Goal: Communication & Community: Participate in discussion

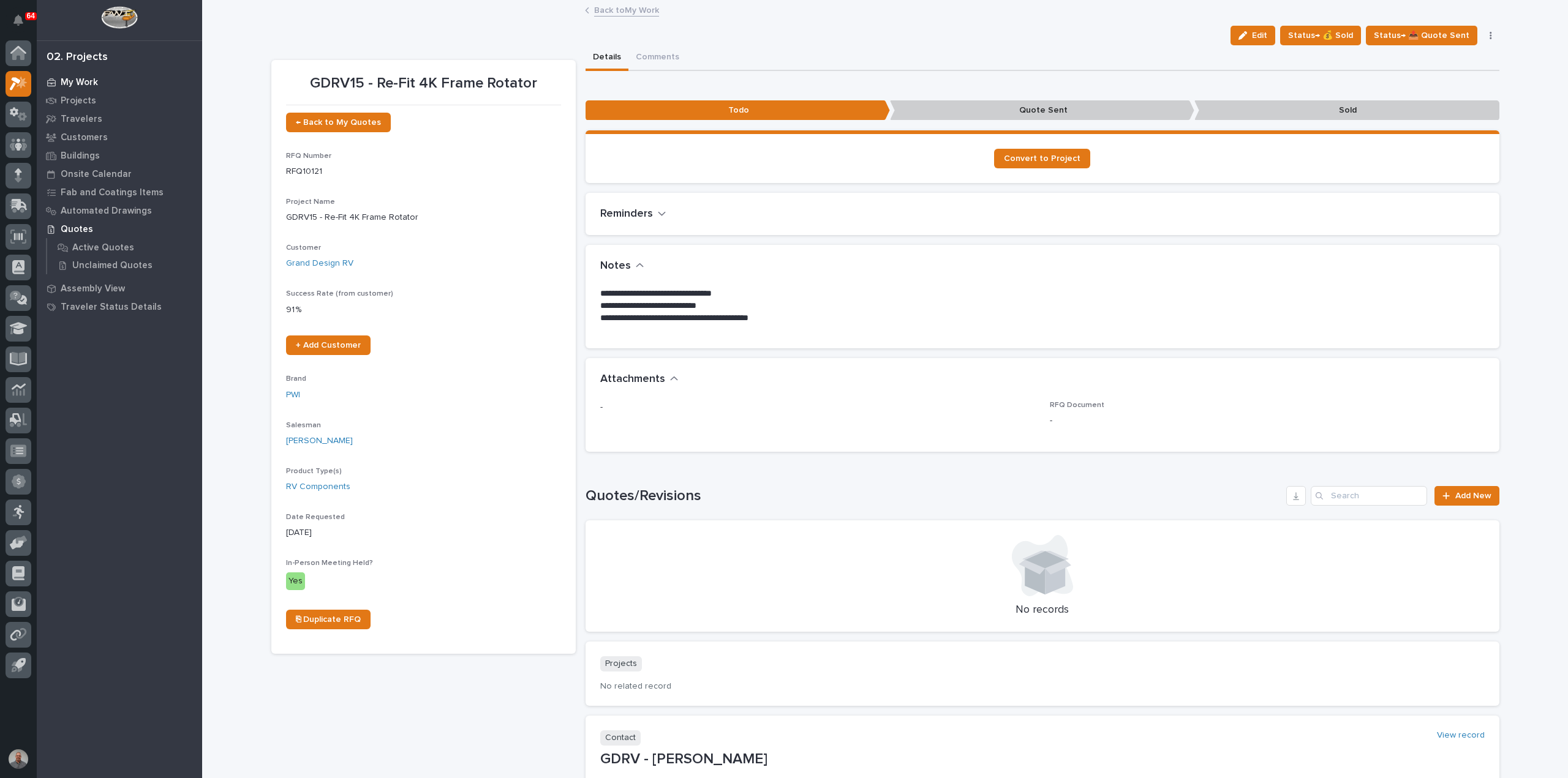
click at [88, 75] on div "My Work" at bounding box center [119, 82] width 159 height 17
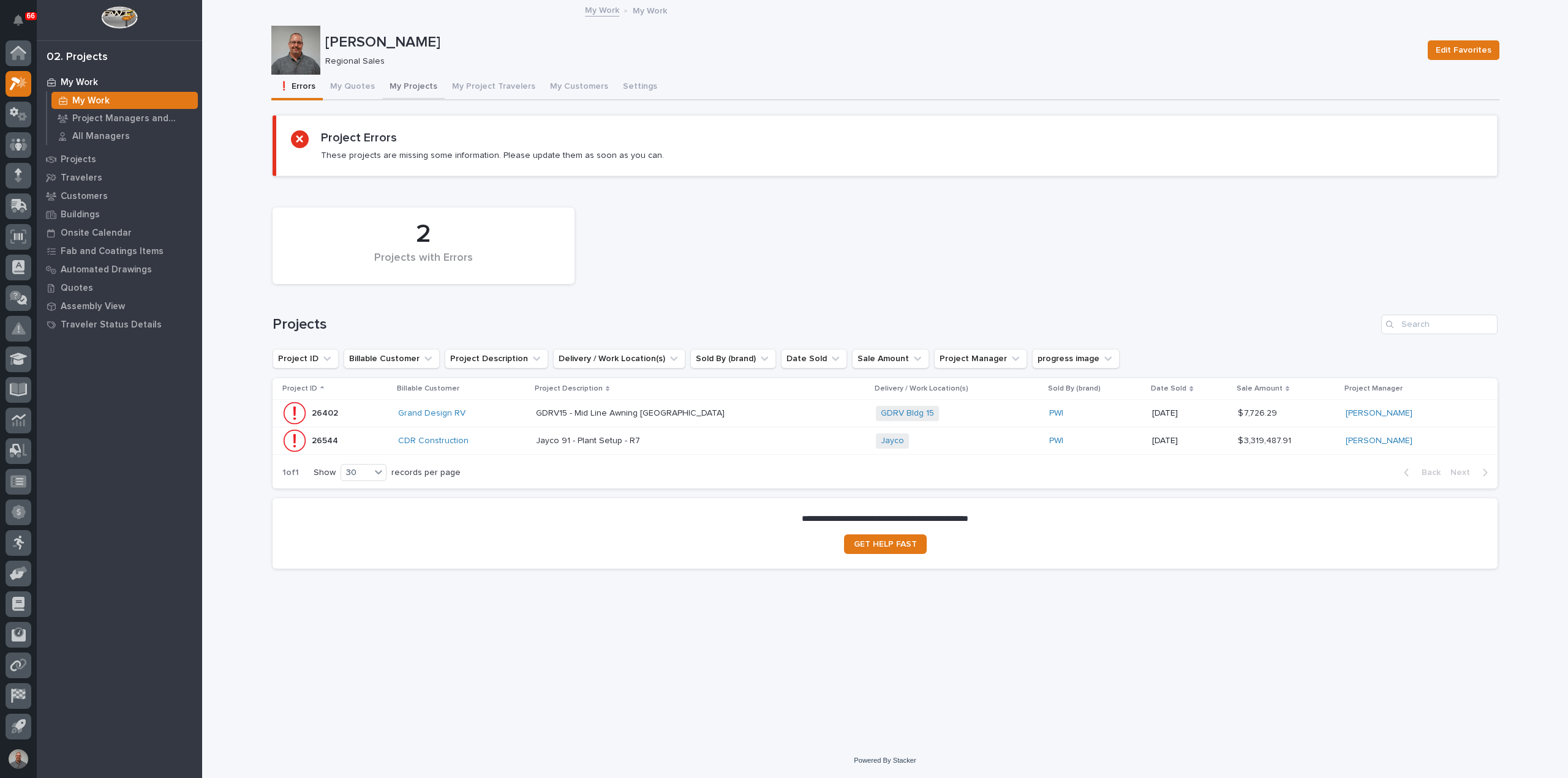
click at [413, 84] on button "My Projects" at bounding box center [413, 87] width 62 height 26
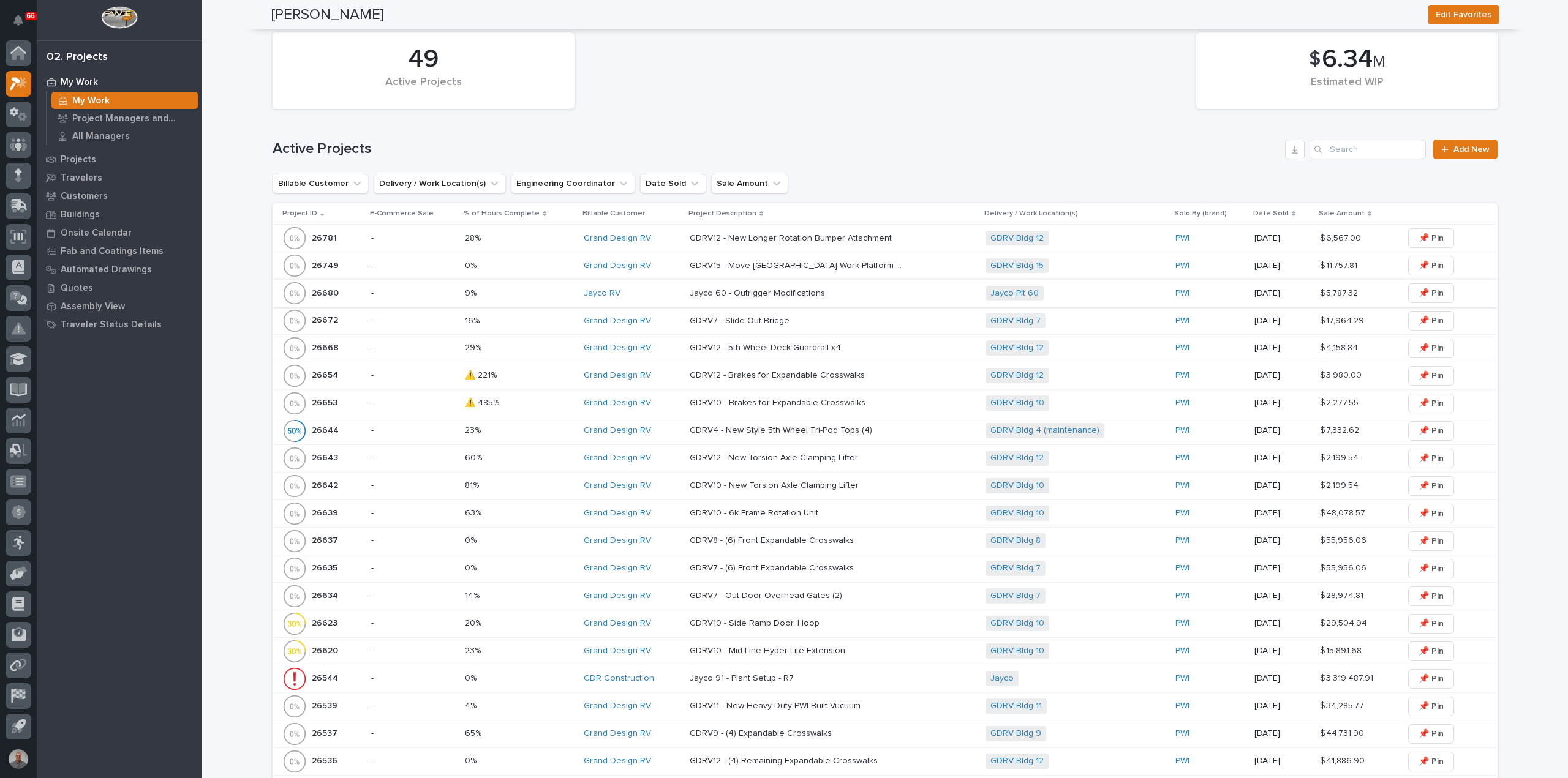
scroll to position [429, 0]
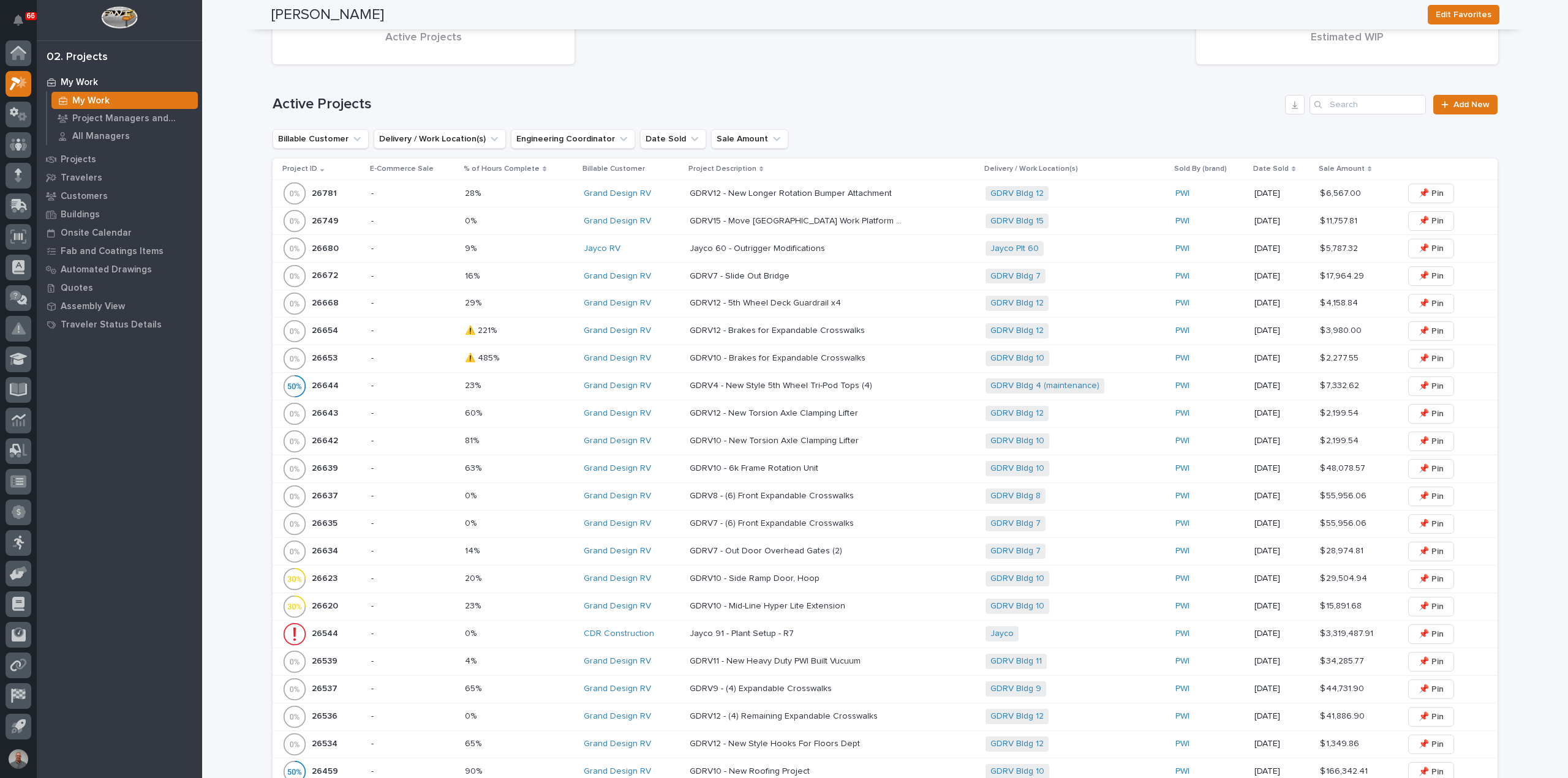
click at [856, 246] on p at bounding box center [797, 248] width 215 height 10
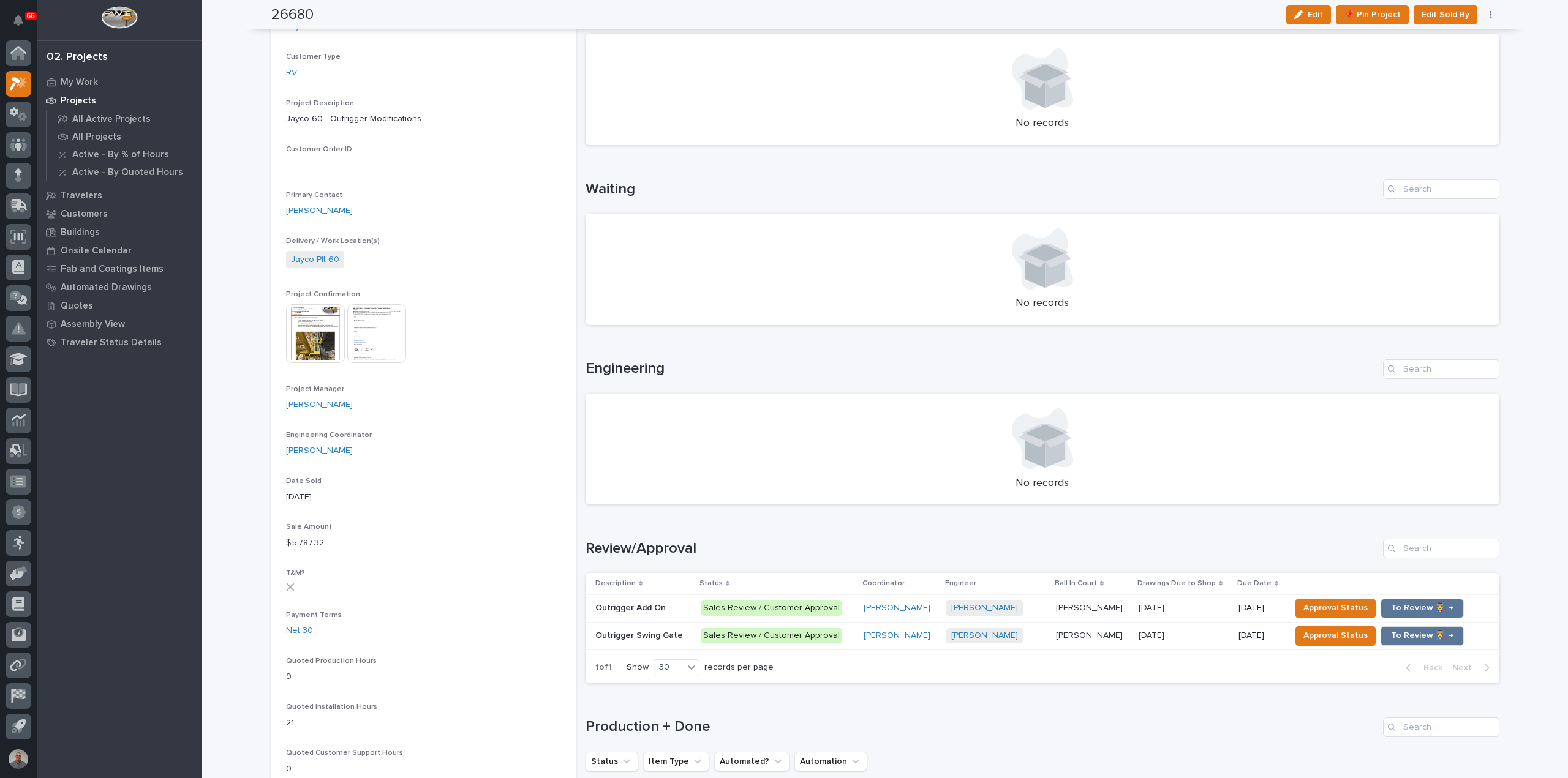
scroll to position [367, 0]
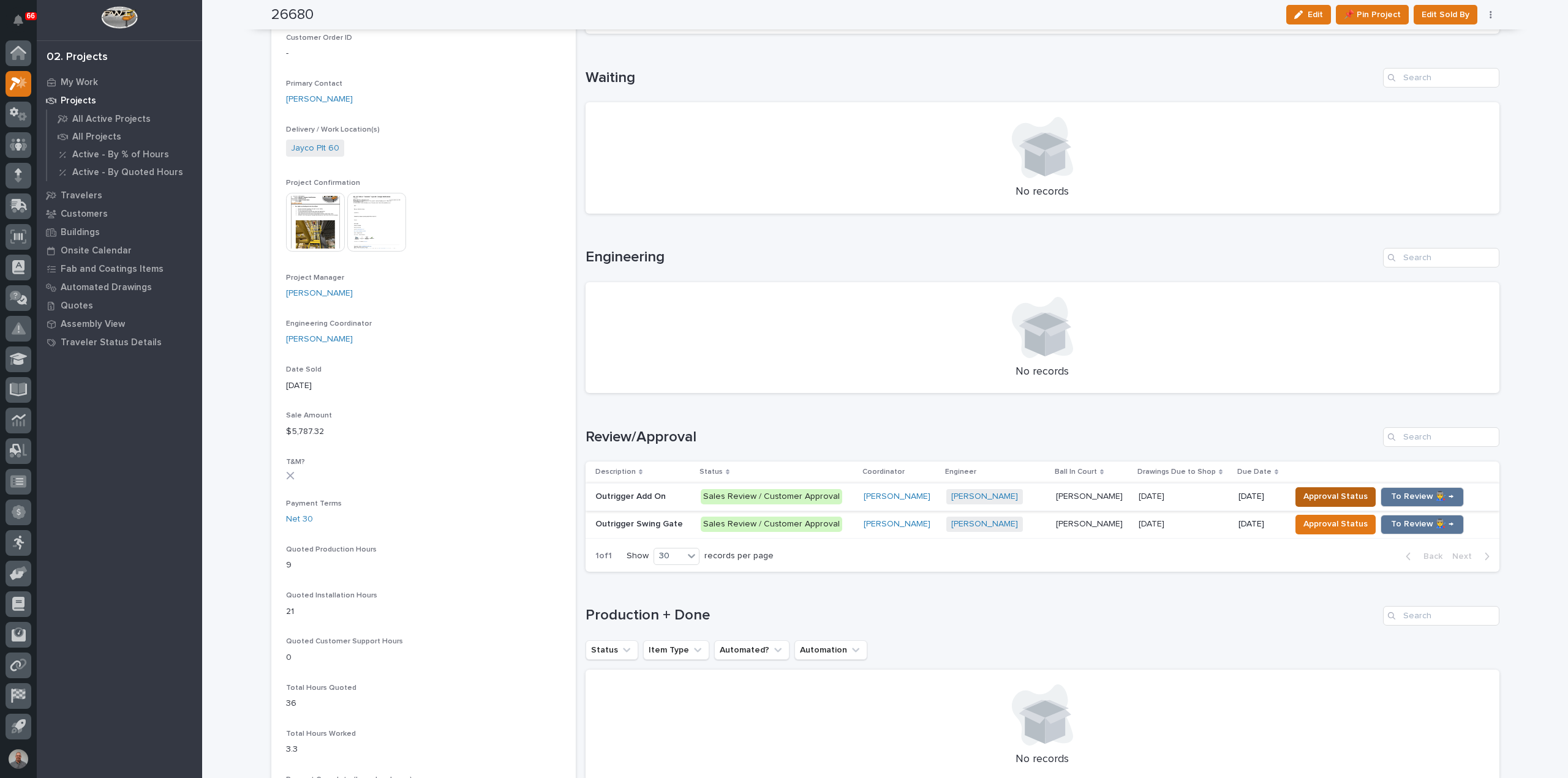
click at [1323, 494] on span "Approval Status" at bounding box center [1335, 496] width 64 height 15
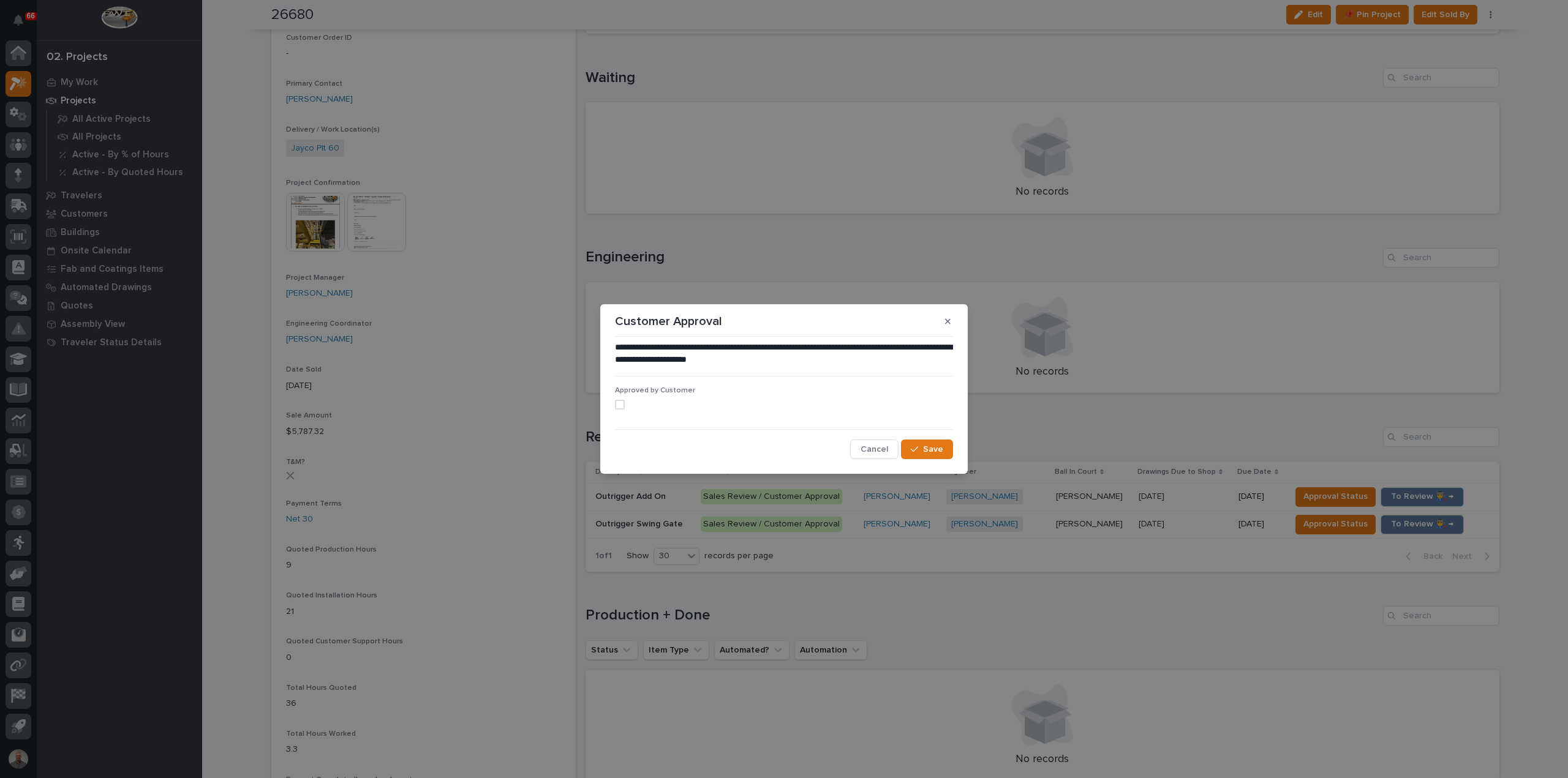
click at [616, 403] on span at bounding box center [620, 404] width 10 height 10
click at [940, 440] on button "Save" at bounding box center [927, 449] width 52 height 20
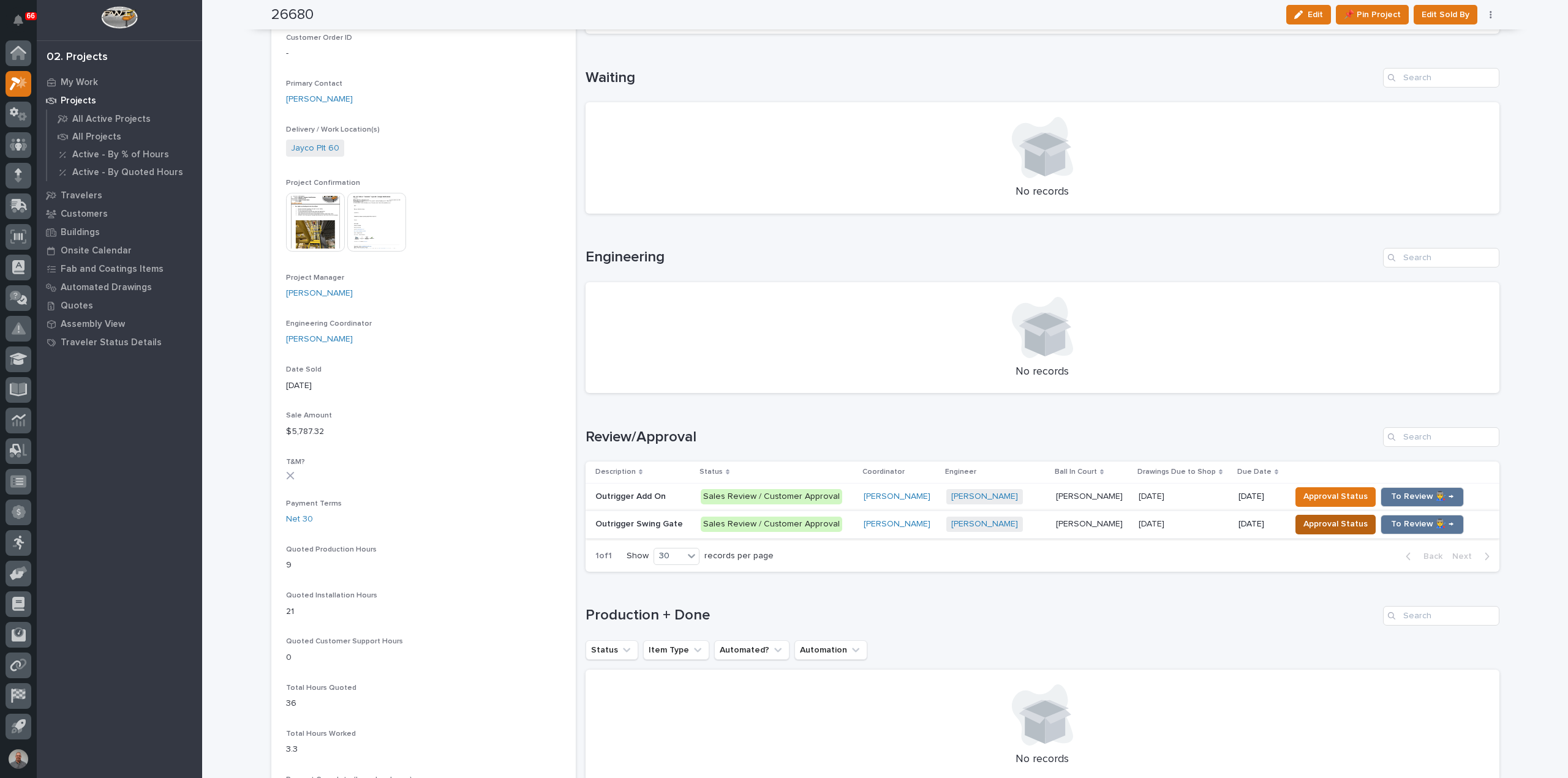
click at [1317, 521] on span "Approval Status" at bounding box center [1335, 524] width 64 height 15
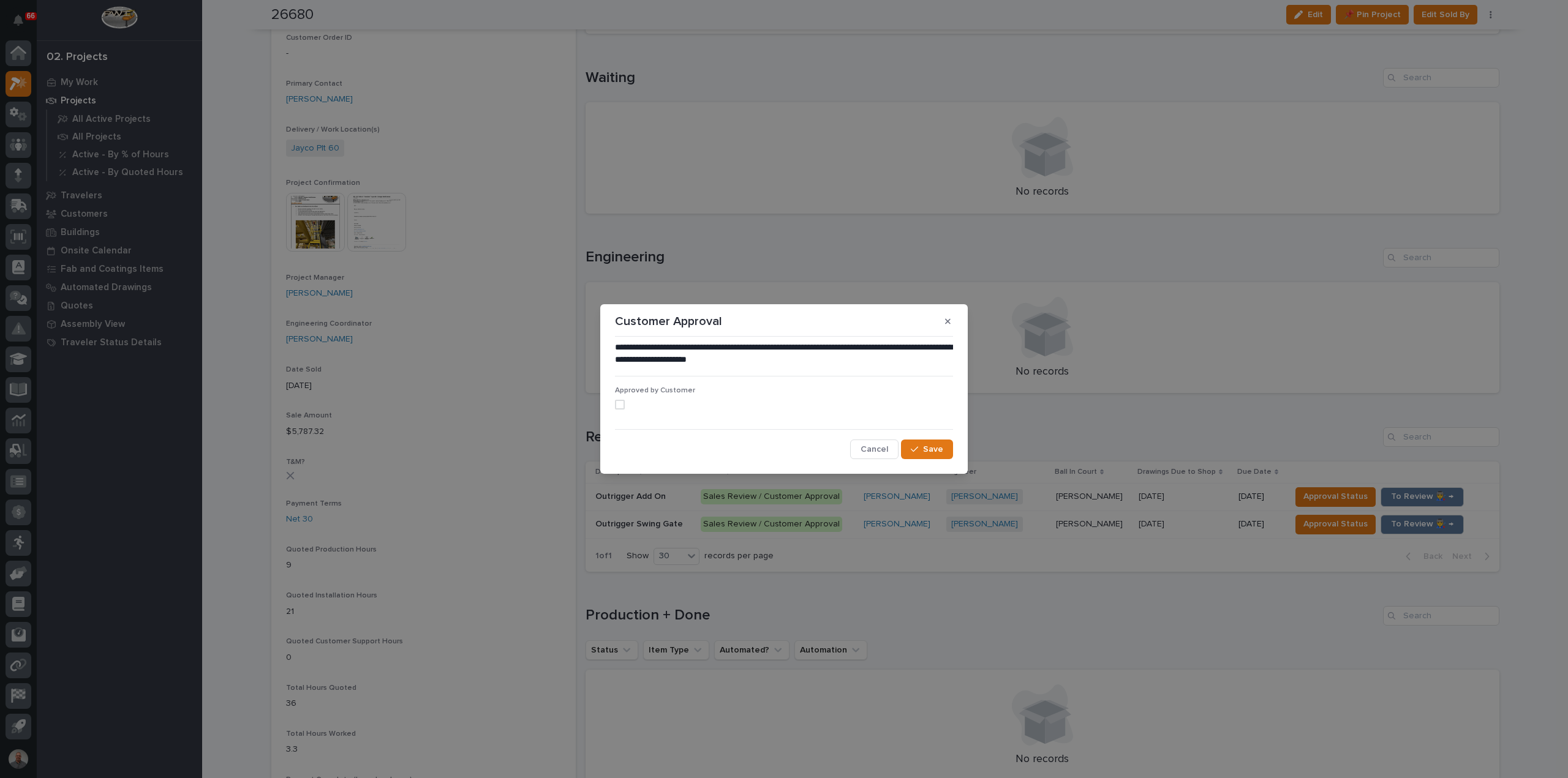
click at [619, 404] on span at bounding box center [620, 404] width 10 height 10
click at [922, 449] on div "button" at bounding box center [916, 449] width 12 height 8
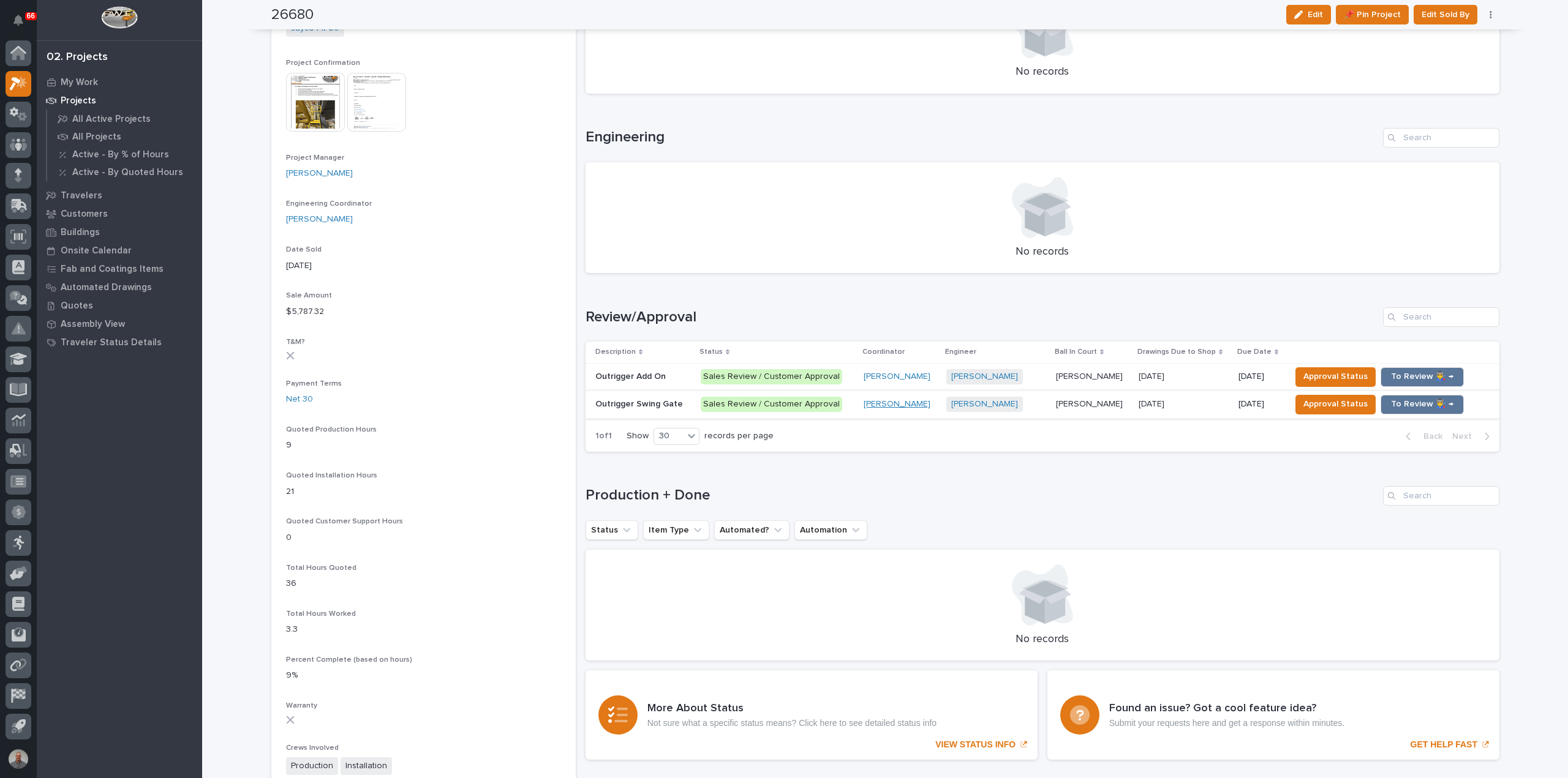
scroll to position [490, 0]
click at [675, 377] on p at bounding box center [642, 374] width 96 height 10
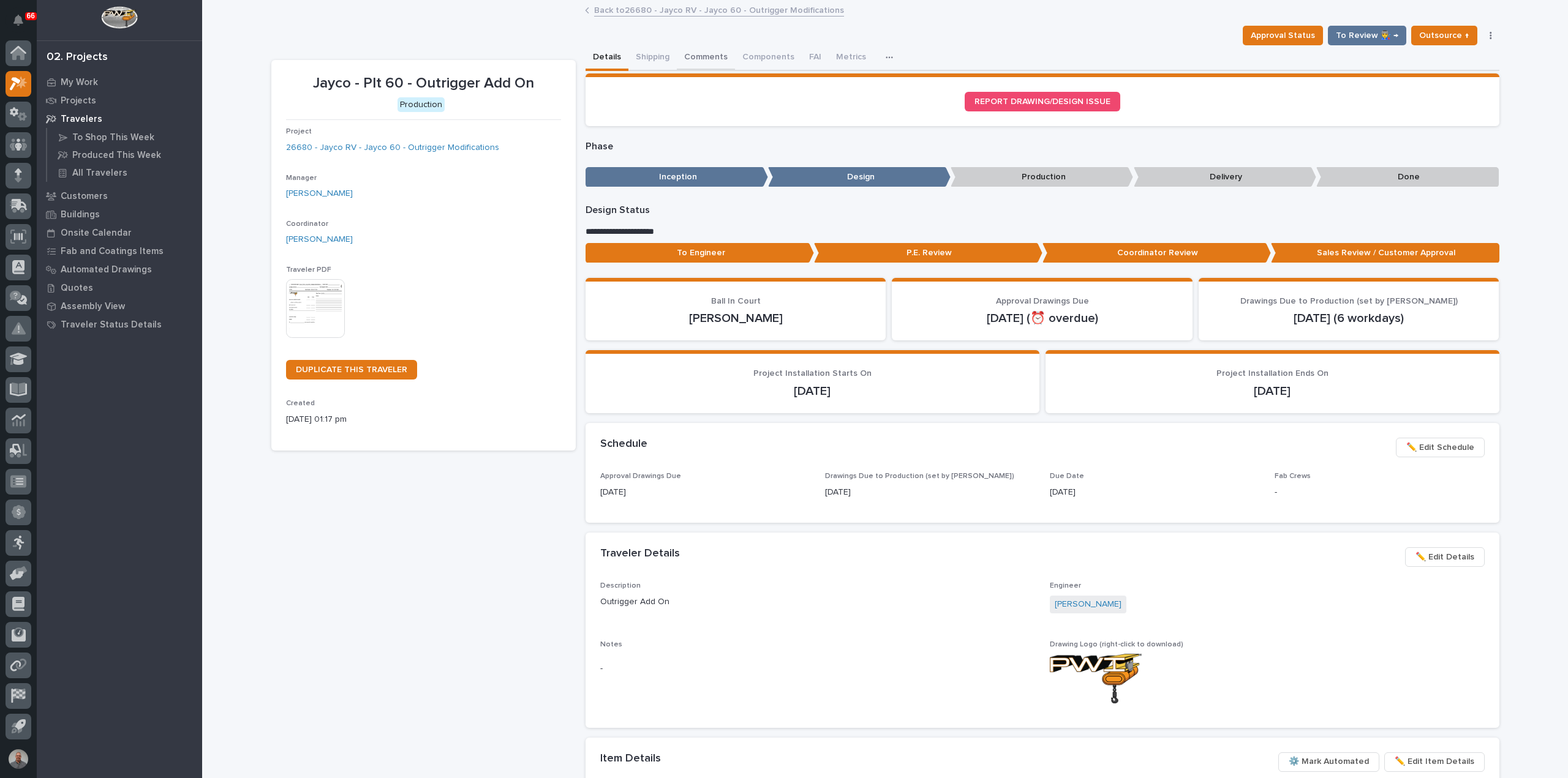
click at [697, 56] on button "Comments" at bounding box center [705, 59] width 59 height 26
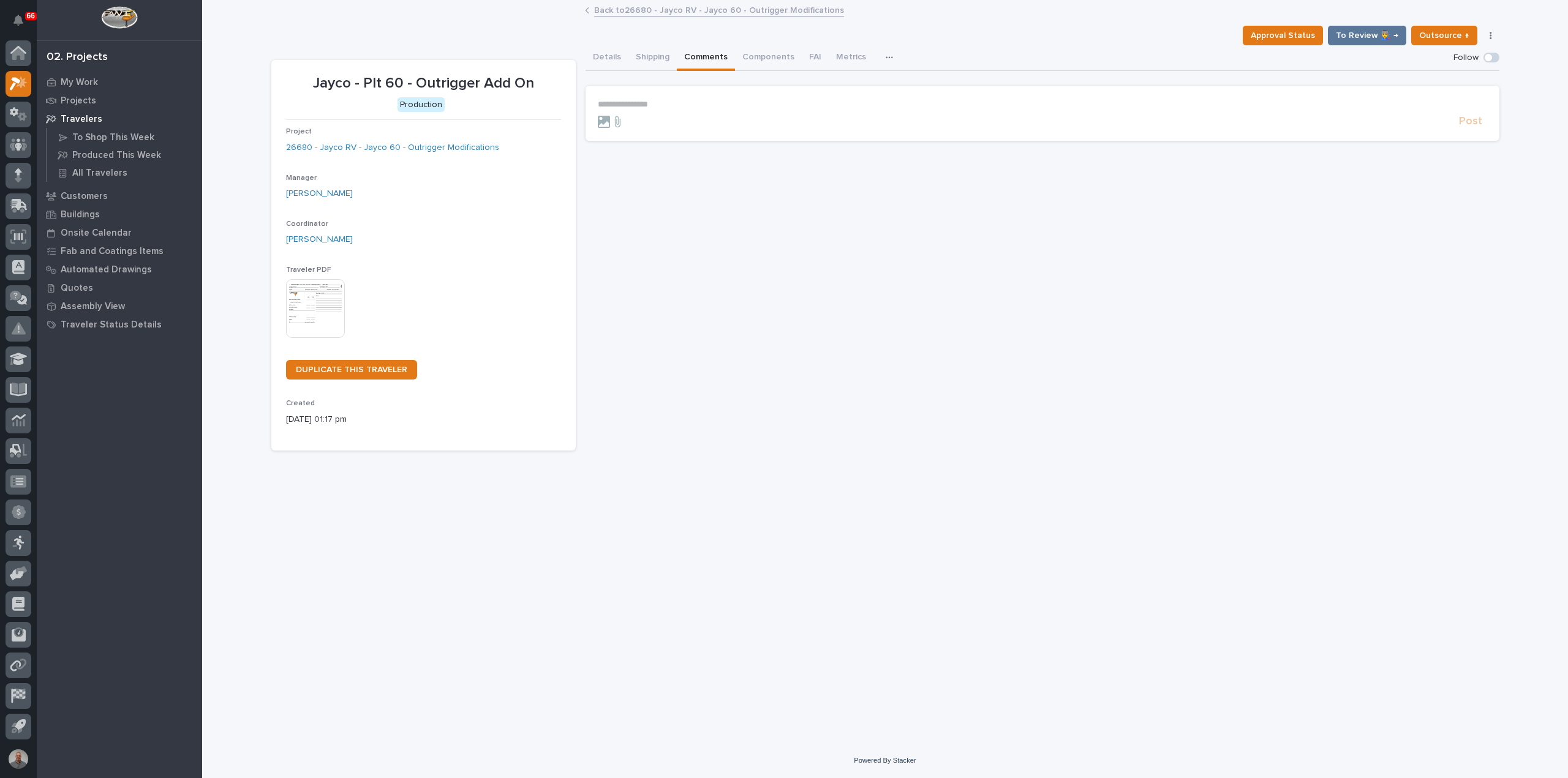
click at [670, 101] on p "**********" at bounding box center [1042, 104] width 889 height 10
drag, startPoint x: 841, startPoint y: 101, endPoint x: 588, endPoint y: 109, distance: 253.1
click at [588, 109] on section "**********" at bounding box center [1042, 116] width 914 height 61
click at [1469, 129] on span "Post" at bounding box center [1469, 126] width 23 height 14
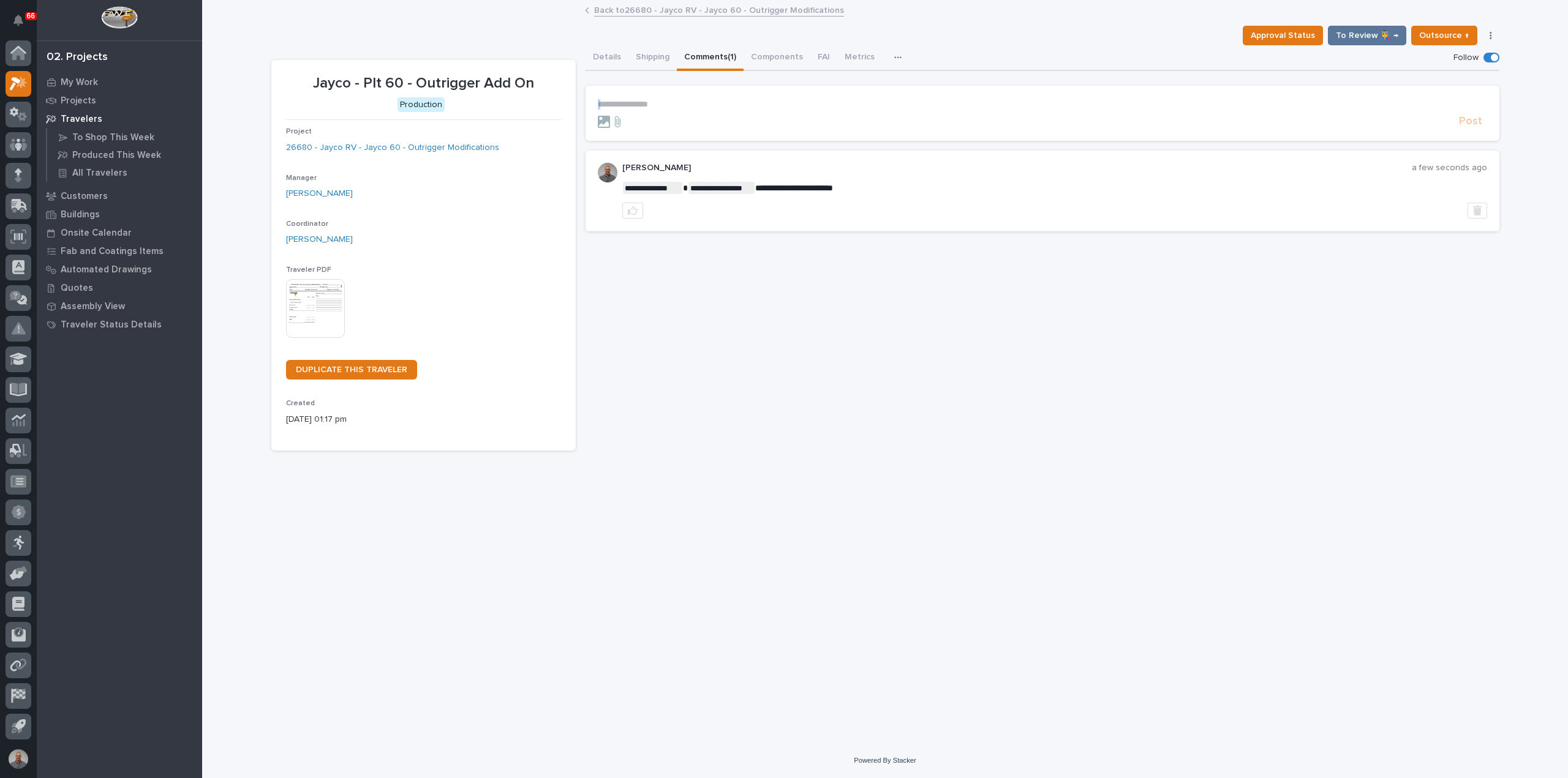
click at [616, 9] on link "Back to 26680 - Jayco RV - Jayco 60 - Outrigger Modifications" at bounding box center [718, 9] width 250 height 14
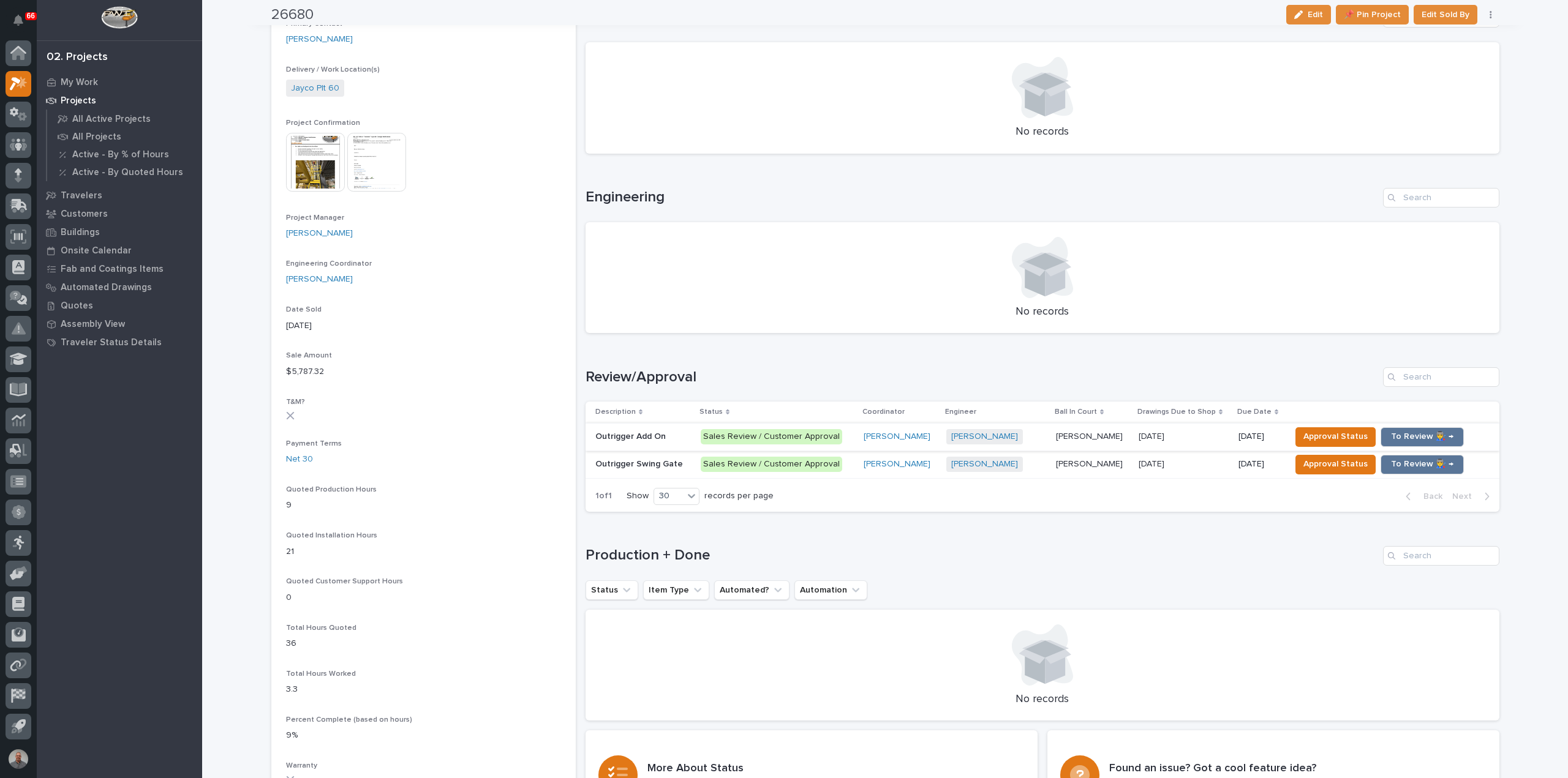
scroll to position [429, 0]
click at [843, 462] on p "Sales Review / Customer Approval" at bounding box center [777, 463] width 153 height 15
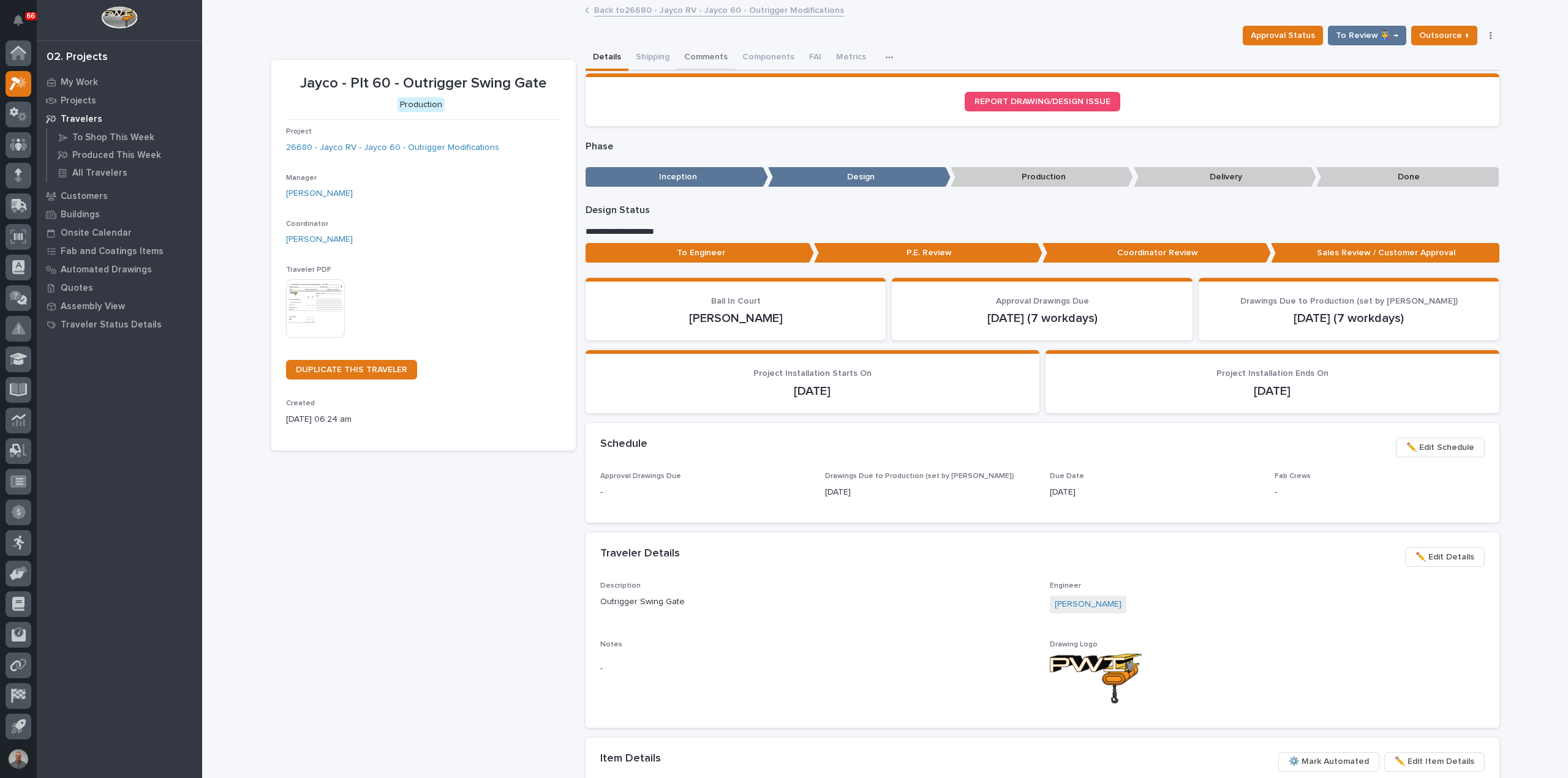
click at [703, 56] on button "Comments" at bounding box center [705, 59] width 59 height 26
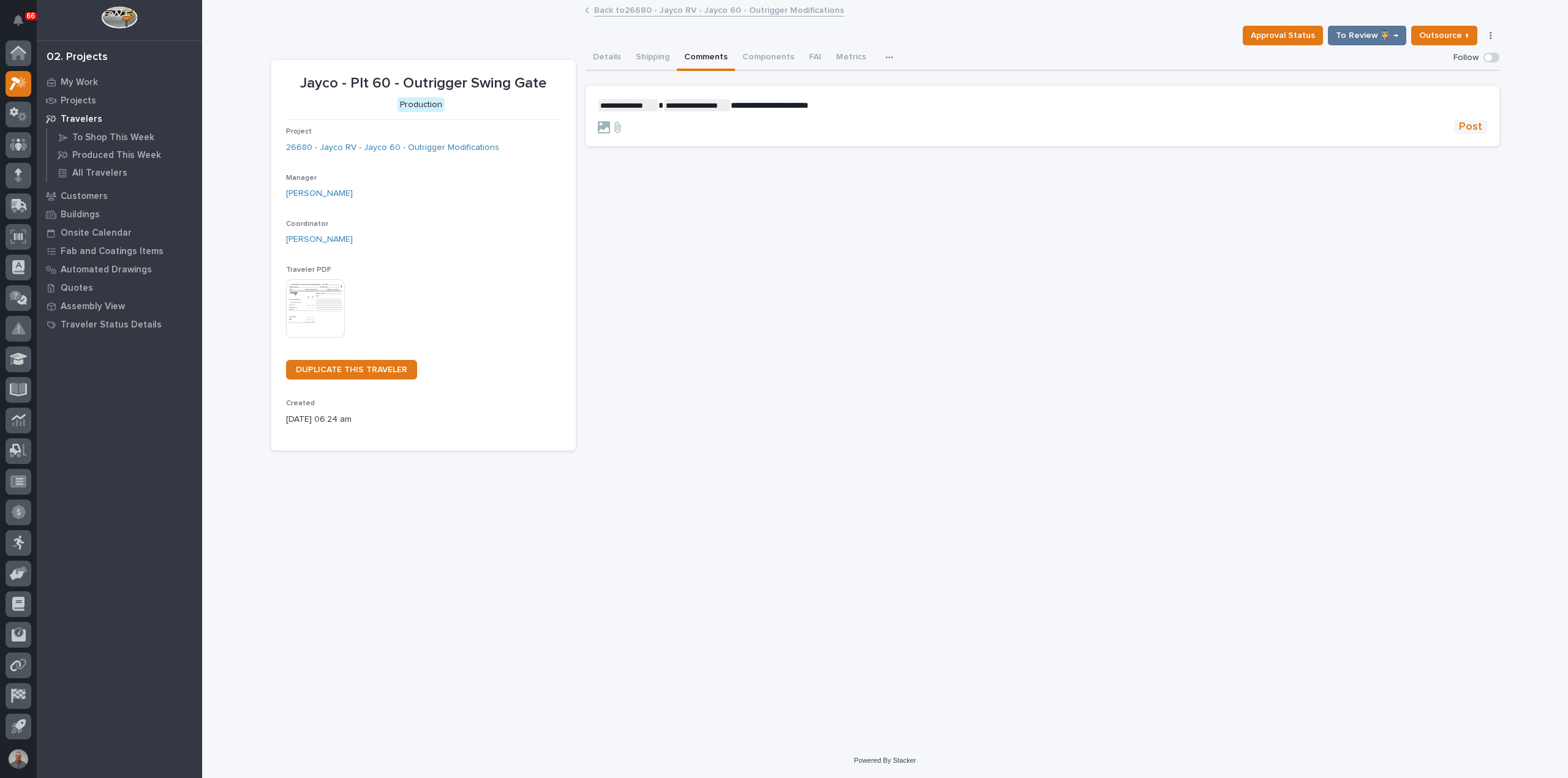
click at [1478, 121] on span "Post" at bounding box center [1469, 126] width 23 height 14
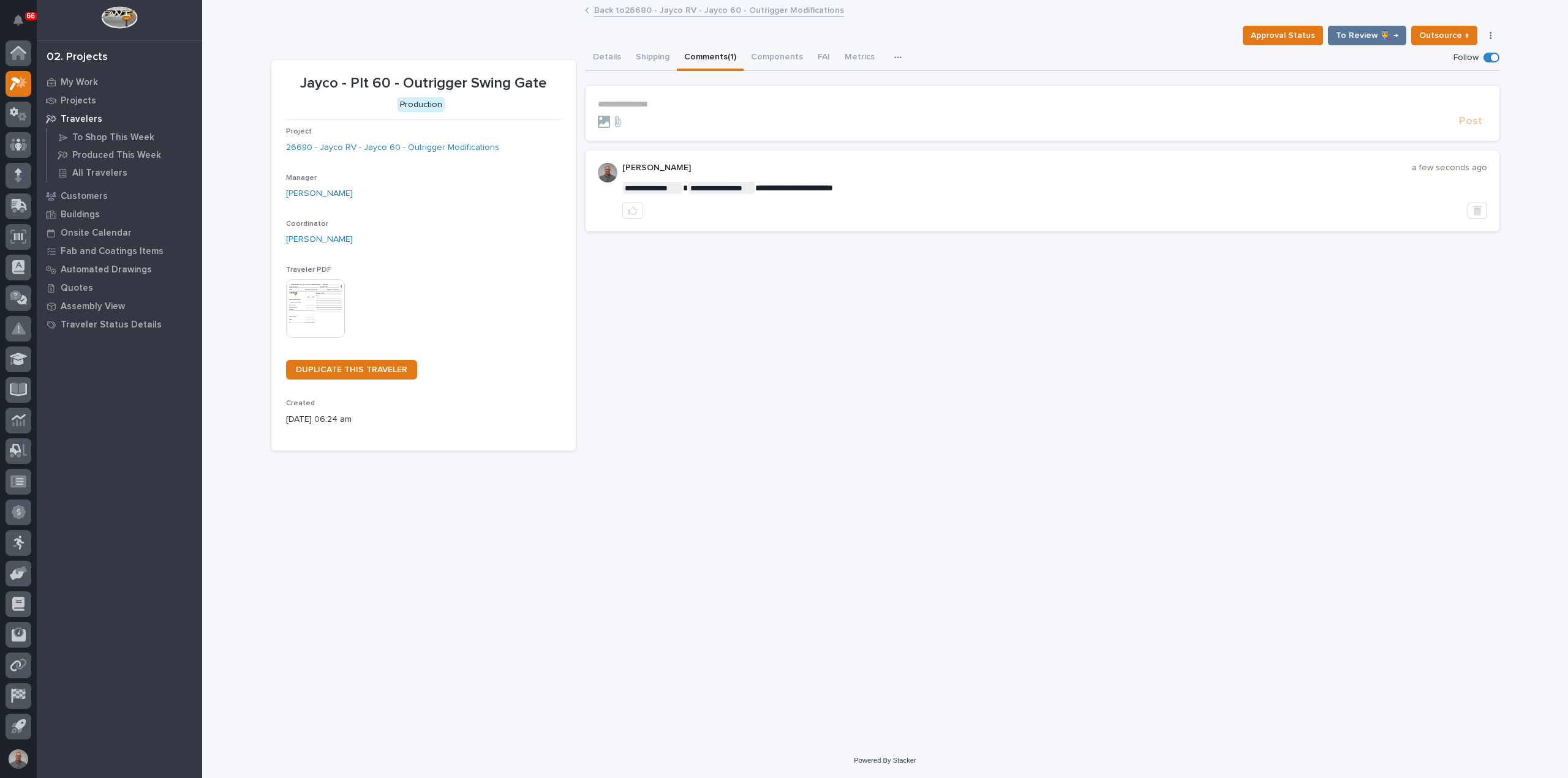
click at [612, 7] on link "Back to 26680 - Jayco RV - Jayco 60 - Outrigger Modifications" at bounding box center [718, 9] width 250 height 14
